Goal: Task Accomplishment & Management: Use online tool/utility

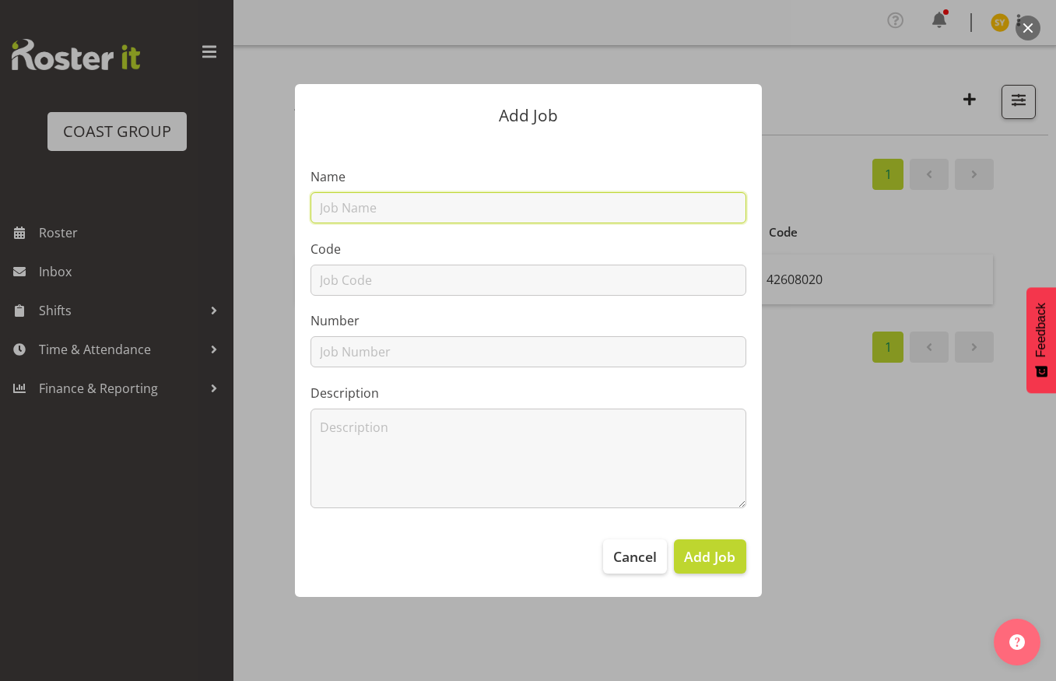
drag, startPoint x: 357, startPoint y: 202, endPoint x: 350, endPoint y: 234, distance: 33.4
click at [356, 206] on input "text" at bounding box center [529, 207] width 436 height 31
paste input "3250911H"
type input "3250911H"
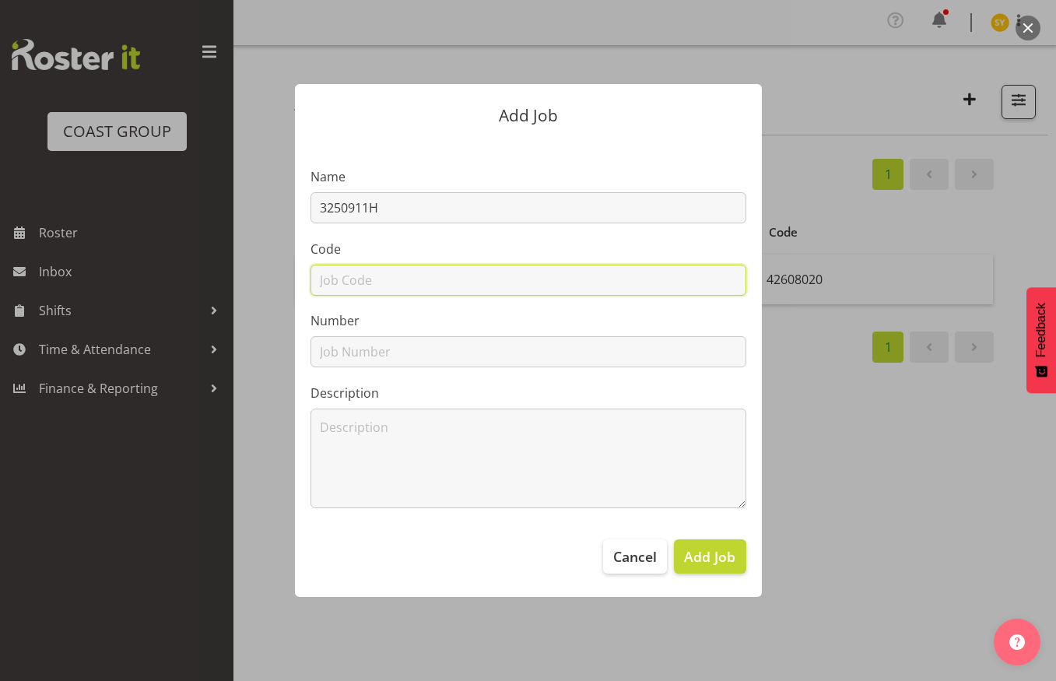
click at [347, 271] on input "text" at bounding box center [529, 280] width 436 height 31
paste input "3250911H"
type input "3250911H"
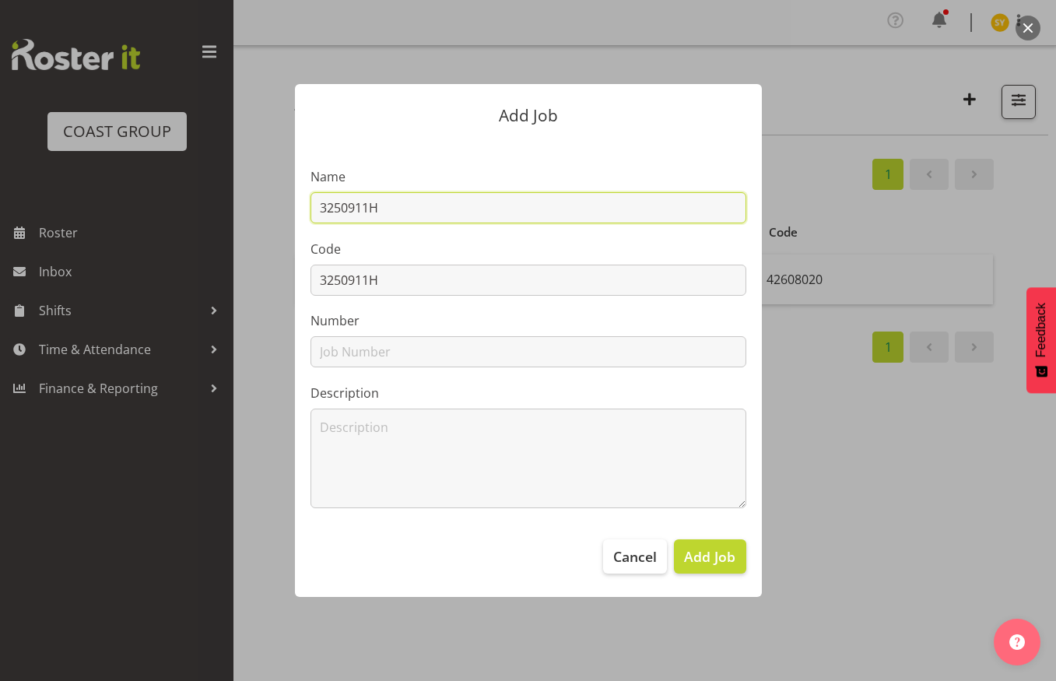
click at [476, 209] on input "3250911H" at bounding box center [529, 207] width 436 height 31
paste input "Water NZ 25 - Moddex"
drag, startPoint x: 592, startPoint y: 217, endPoint x: 220, endPoint y: 222, distance: 372.2
click at [220, 222] on div "Add Job Name 3250911H - Water NZ 25 - Moddex Code 3250911H Number Description C…" at bounding box center [528, 340] width 747 height 591
type input "3250911H - Water NZ 25 - Moddex"
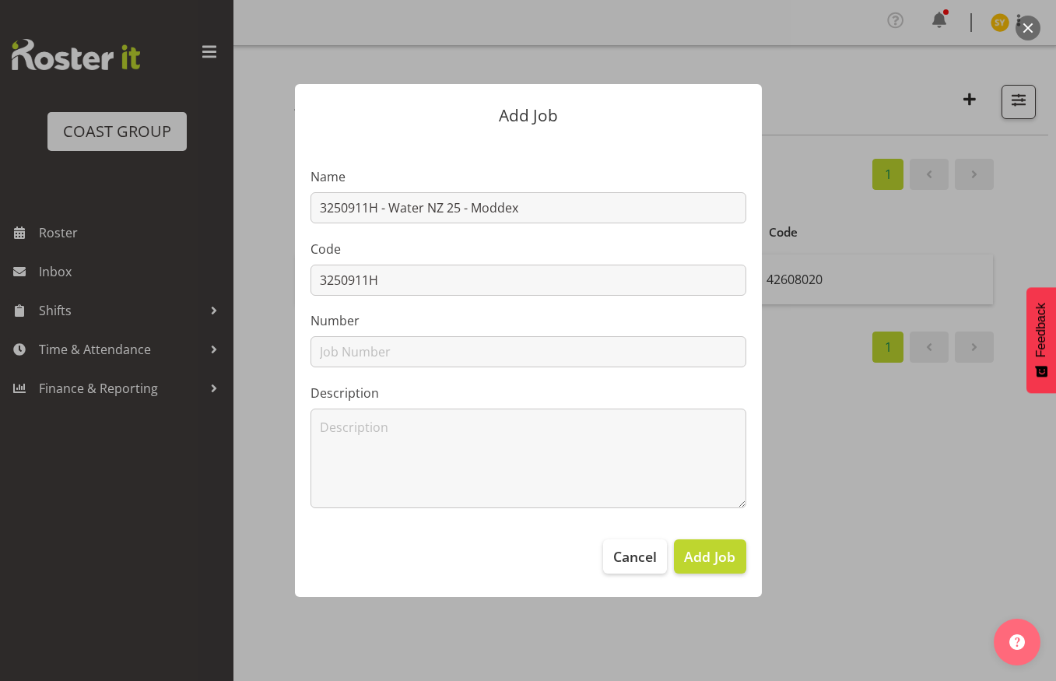
click at [1028, 465] on div at bounding box center [528, 340] width 1056 height 681
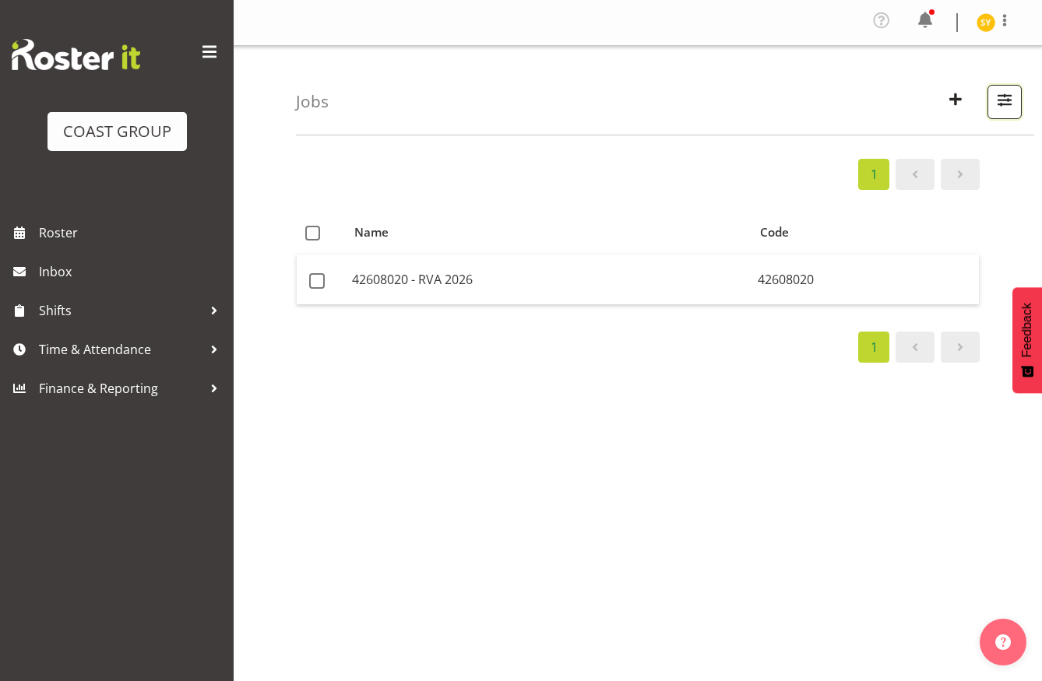
click at [1012, 106] on span "button" at bounding box center [1004, 100] width 20 height 20
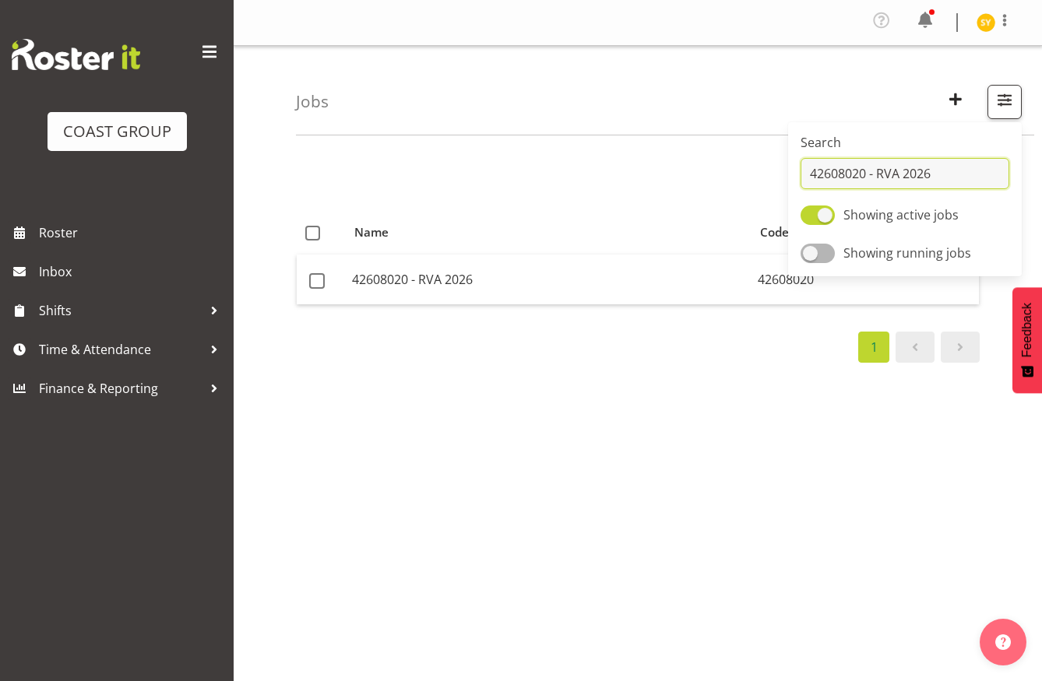
drag, startPoint x: 946, startPoint y: 172, endPoint x: 792, endPoint y: 178, distance: 154.3
click at [792, 178] on div "Search 42608020 - RVA 2026 Showing active jobs Showing running jobs" at bounding box center [905, 199] width 234 height 142
paste input "3250911H - Water NZ 25 - Moddex"
type input "3250911H - Water NZ 25 - Moddex"
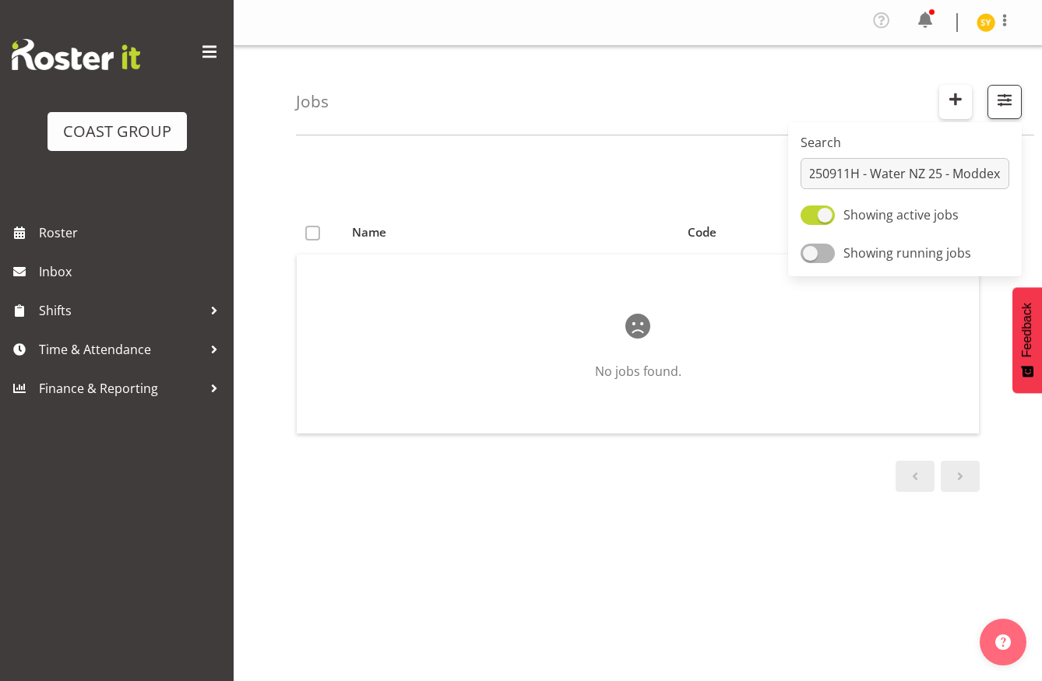
scroll to position [0, 0]
click at [940, 100] on button "button" at bounding box center [955, 102] width 33 height 34
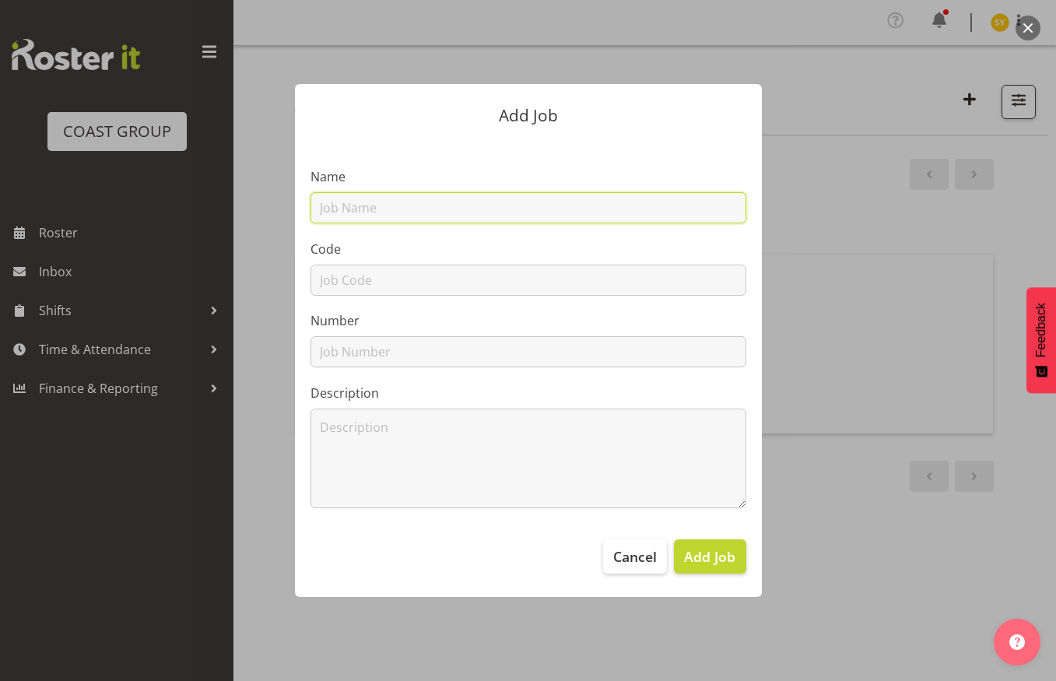
click at [342, 216] on input "text" at bounding box center [529, 207] width 436 height 31
paste input "3250911H - Water NZ 25 - Moddex"
type input "3250911H - Water NZ 25 - Moddex"
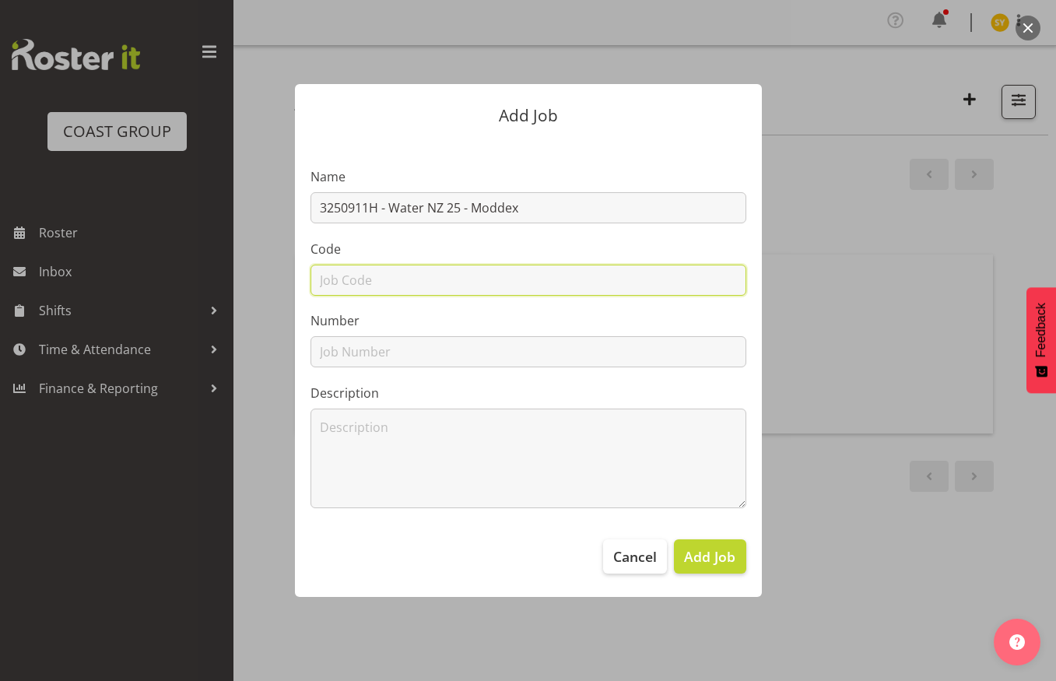
click at [341, 283] on input "text" at bounding box center [529, 280] width 436 height 31
type input "3250911H"
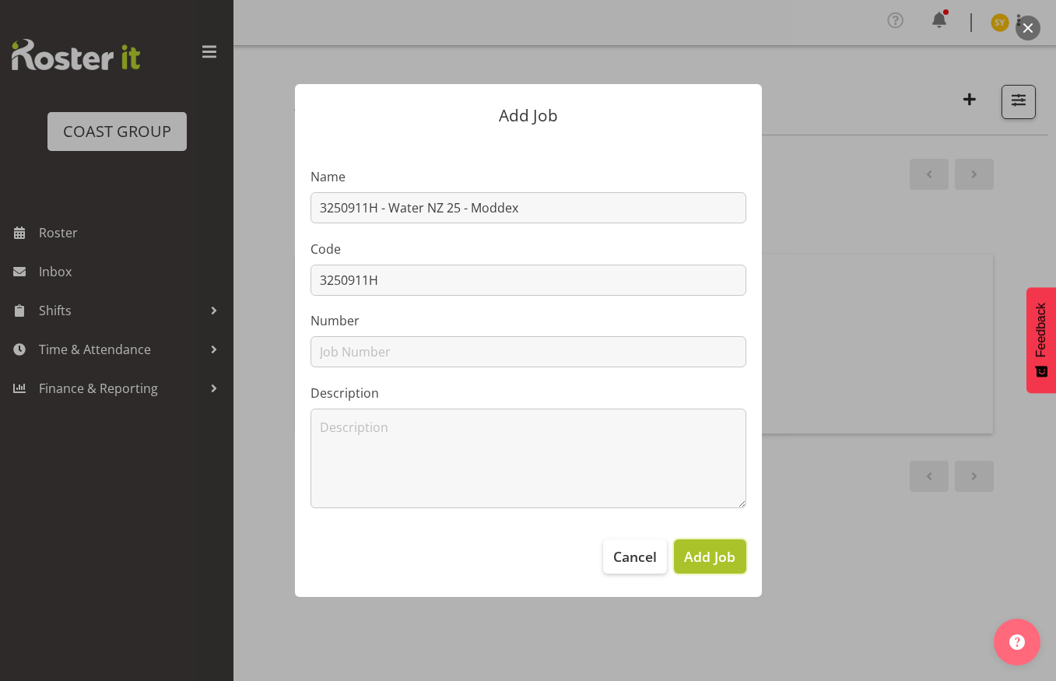
click at [719, 566] on span "Add Job" at bounding box center [709, 557] width 51 height 20
